Goal: Information Seeking & Learning: Learn about a topic

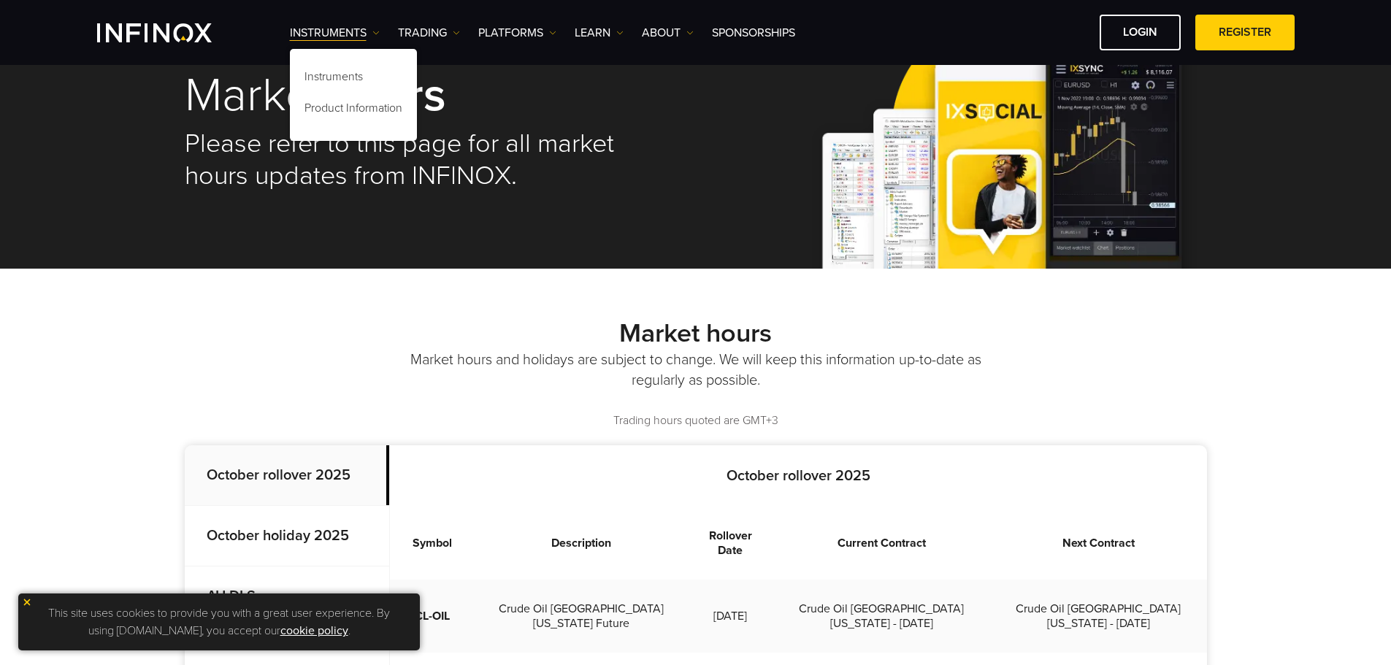
scroll to position [73, 0]
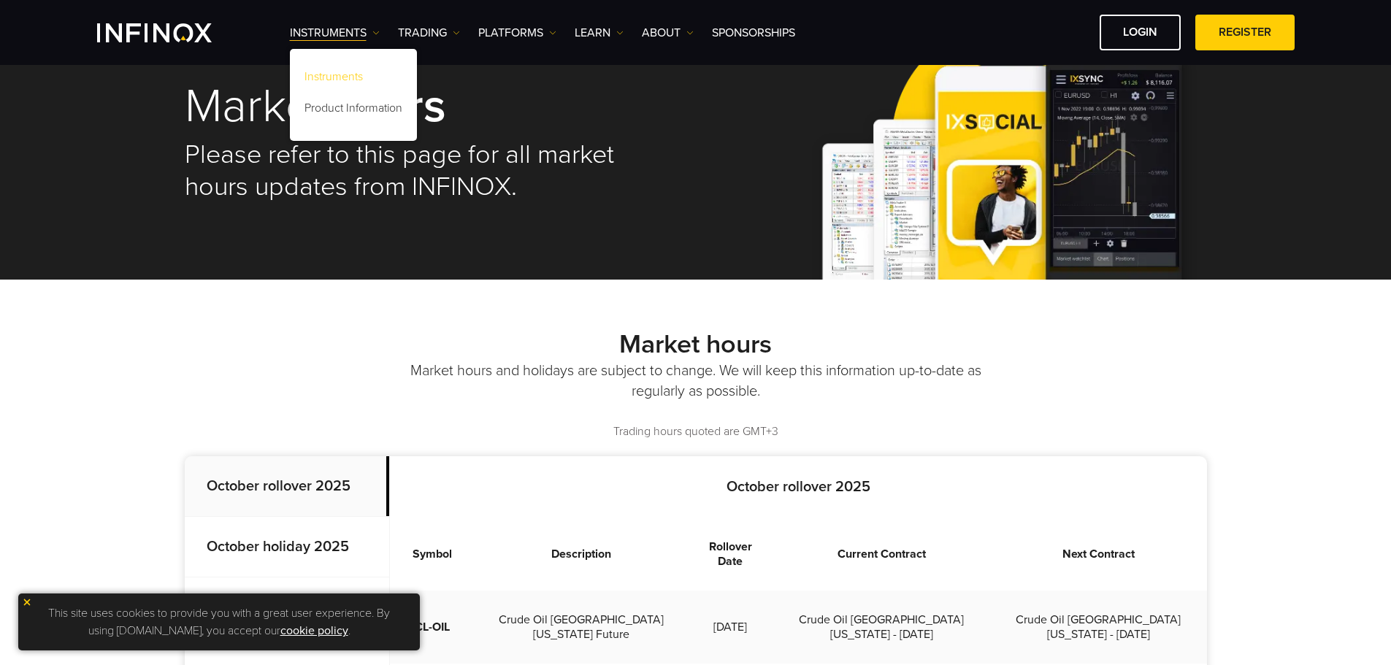
click at [364, 79] on link "Instruments" at bounding box center [353, 79] width 127 height 31
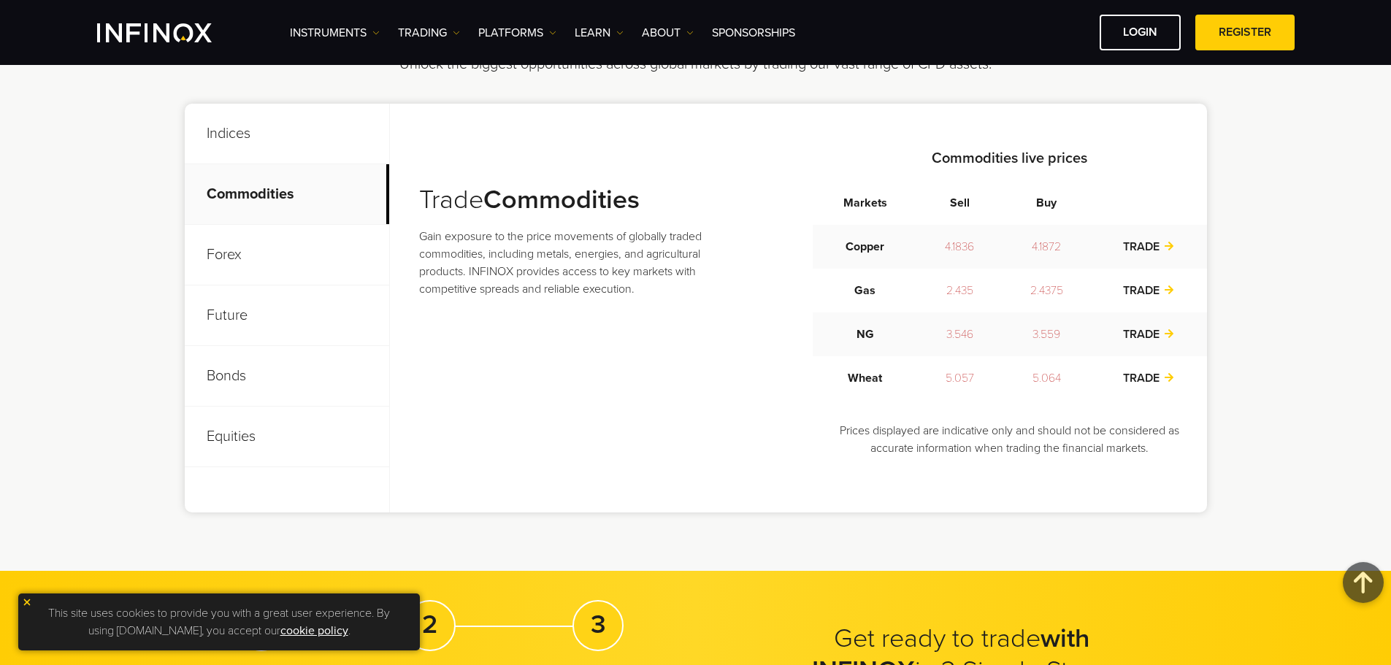
scroll to position [511, 0]
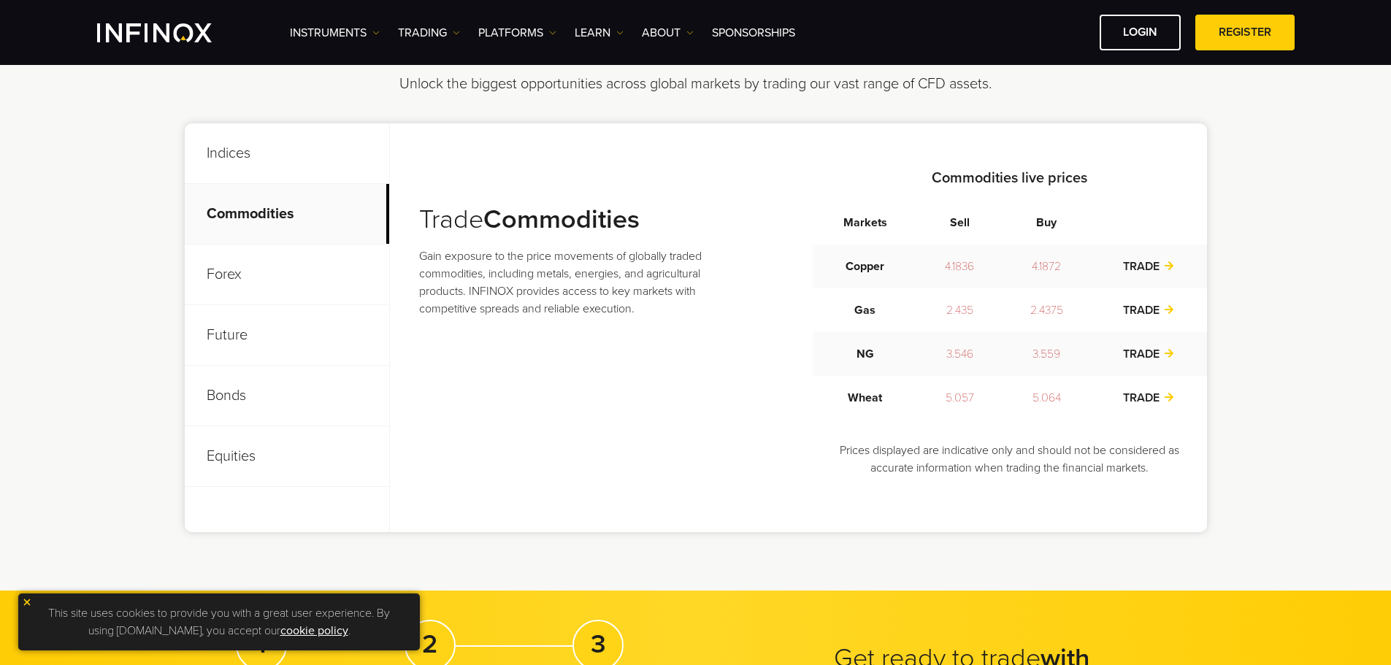
click at [1029, 178] on strong "Commodities live prices" at bounding box center [1010, 178] width 156 height 18
click at [758, 212] on div "Trade Commodities Gain exposure to the price movements of globally traded commo…" at bounding box center [813, 327] width 788 height 321
click at [559, 199] on div "Trade Commodities Gain exposure to the price movements of globally traded commo…" at bounding box center [813, 327] width 788 height 321
click at [505, 222] on strong "Commodities" at bounding box center [561, 219] width 156 height 31
click at [252, 196] on p "Commodities" at bounding box center [287, 214] width 204 height 61
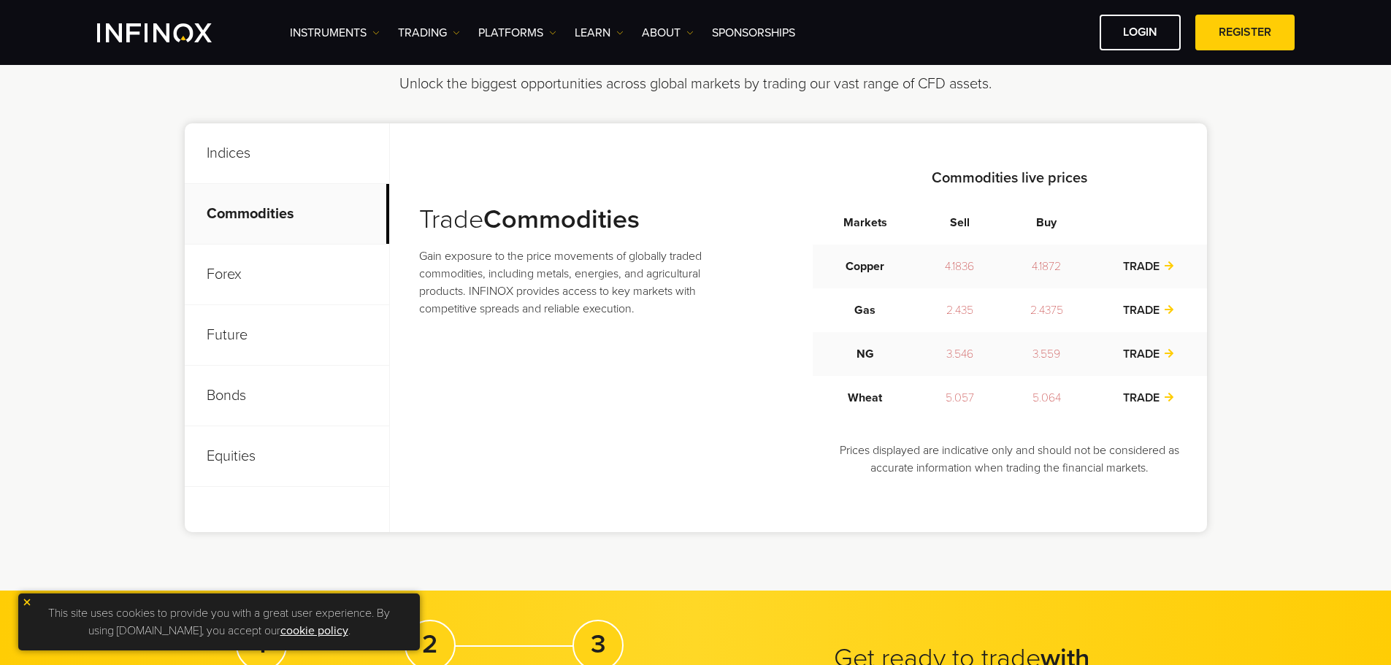
click at [245, 217] on p "Commodities" at bounding box center [287, 214] width 204 height 61
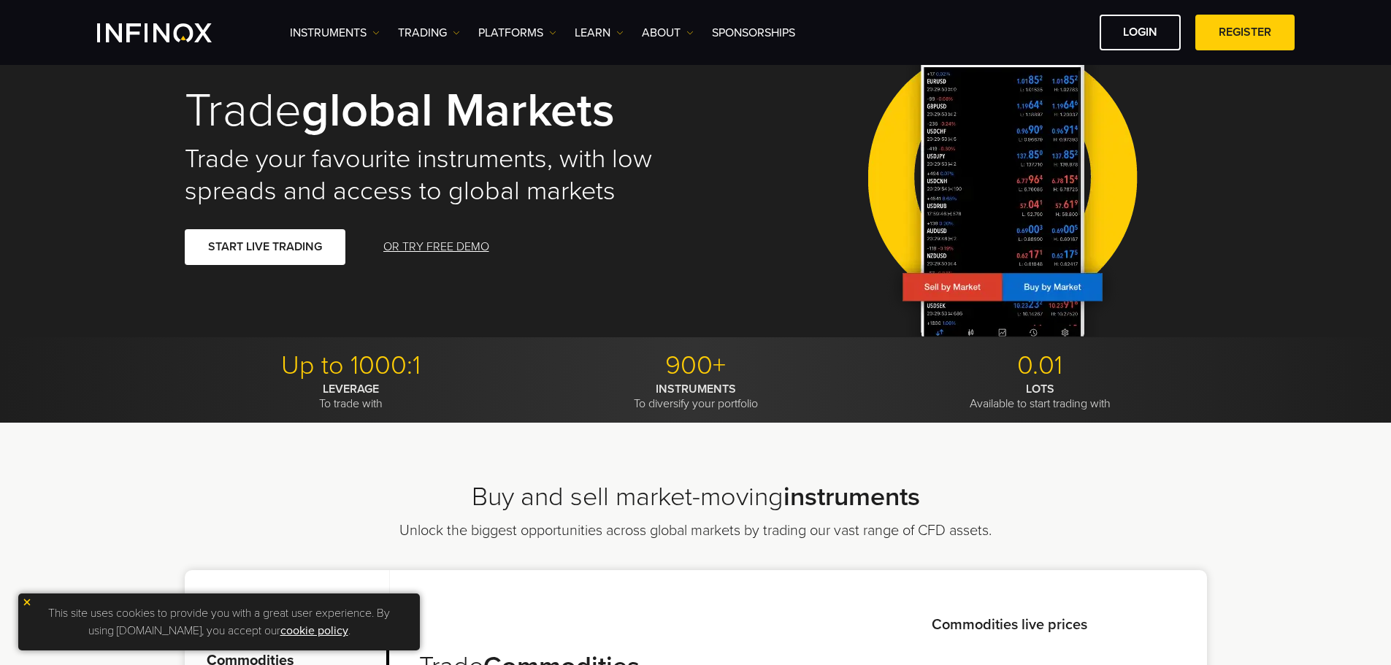
scroll to position [0, 0]
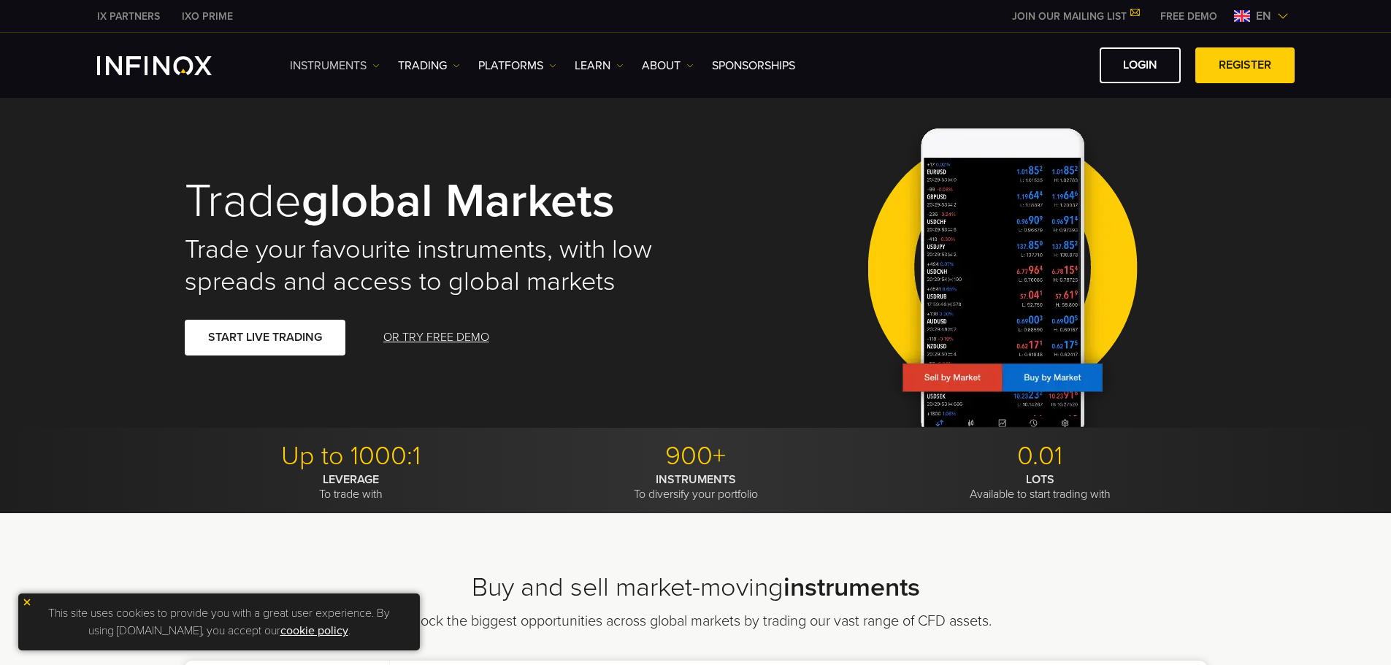
click at [350, 64] on link "Instruments" at bounding box center [335, 66] width 90 height 18
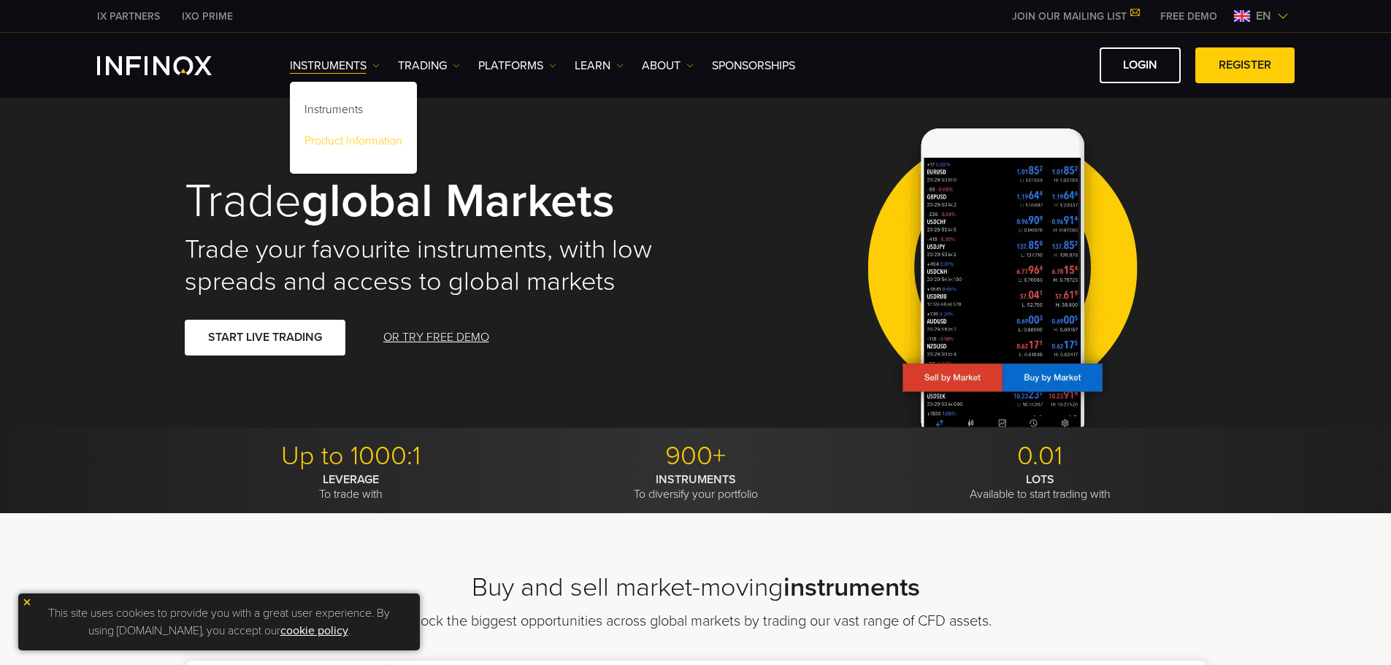
click at [362, 139] on link "Product Information" at bounding box center [353, 143] width 127 height 31
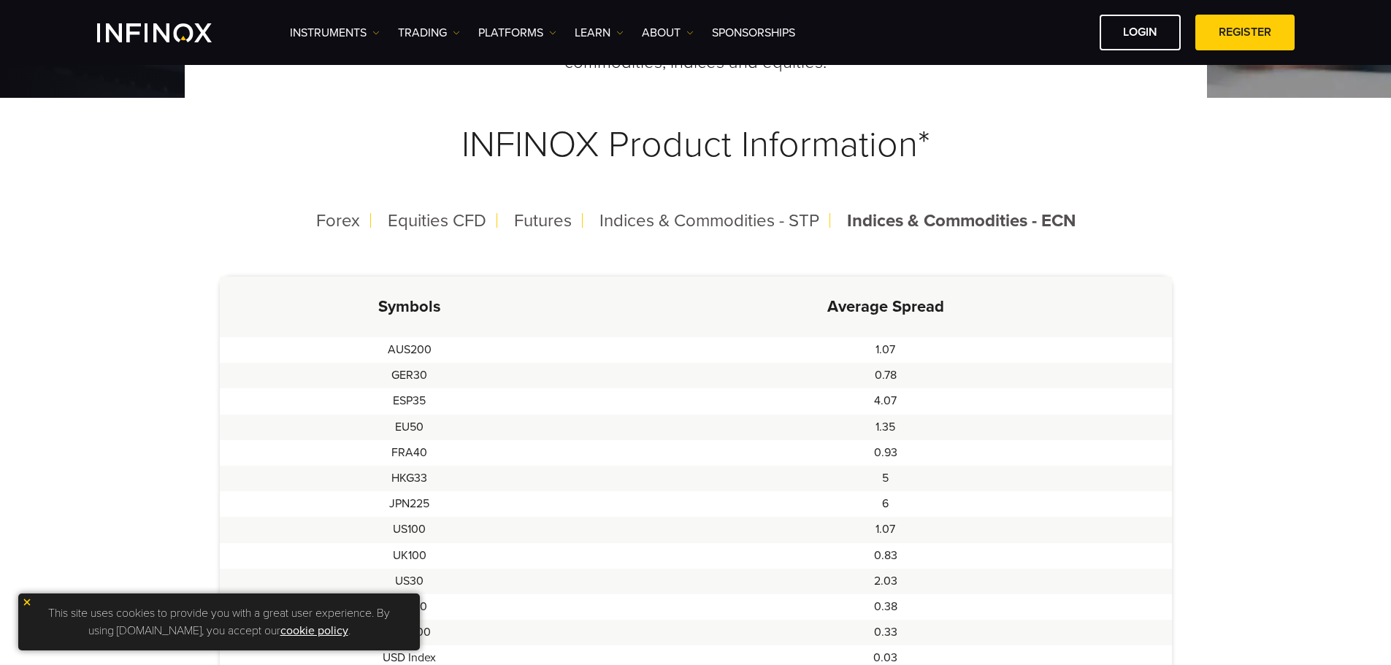
scroll to position [146, 0]
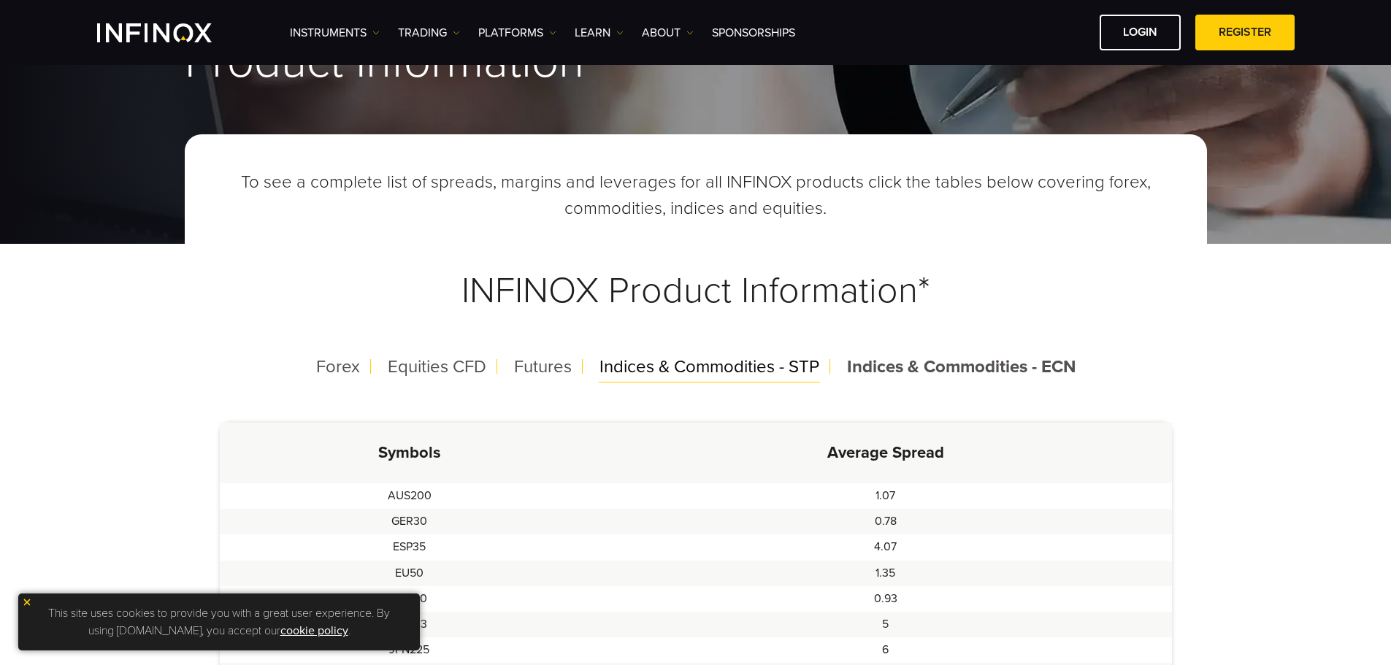
click at [743, 348] on div "Indices & Commodities - STP" at bounding box center [709, 367] width 243 height 38
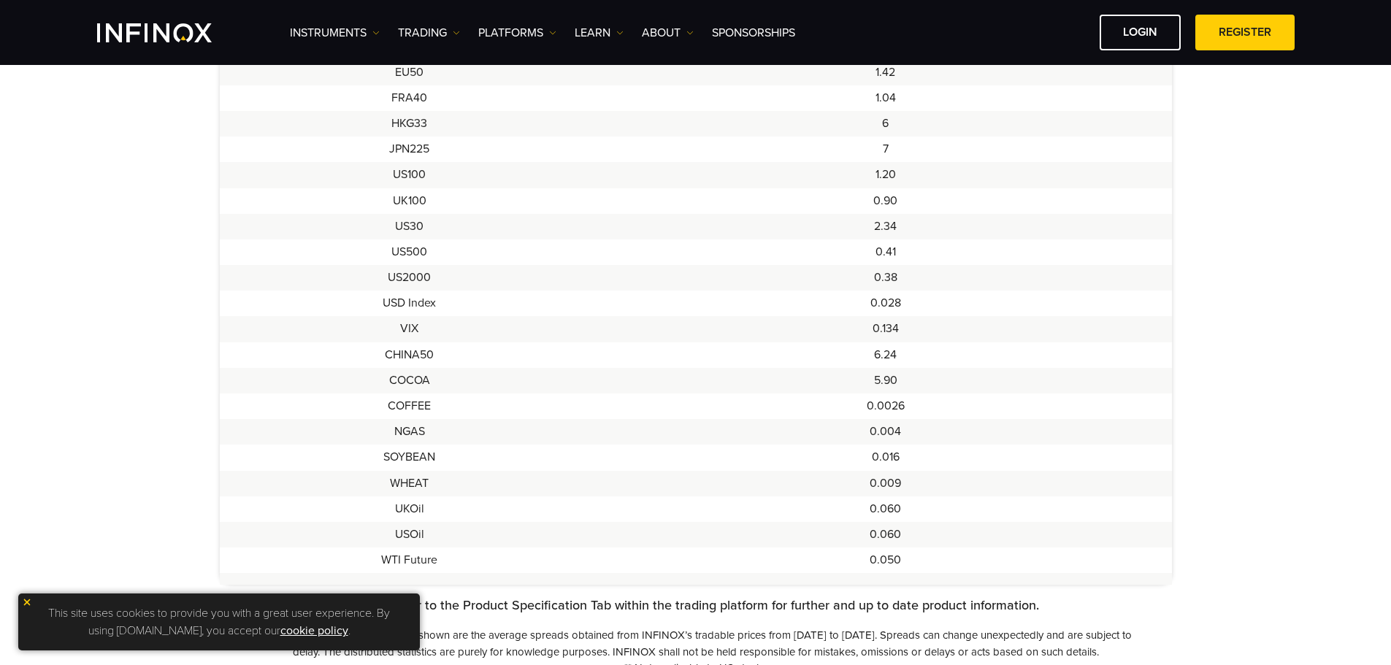
scroll to position [657, 0]
